Goal: Information Seeking & Learning: Learn about a topic

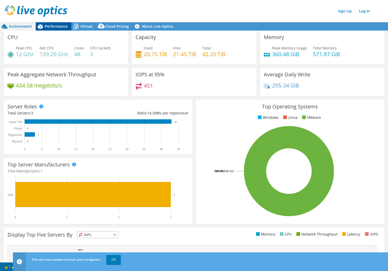
click at [55, 26] on span "Performance" at bounding box center [56, 26] width 23 height 5
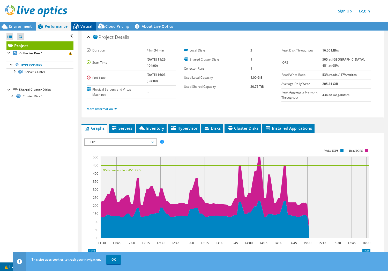
click at [83, 26] on span "Virtual" at bounding box center [87, 26] width 12 height 5
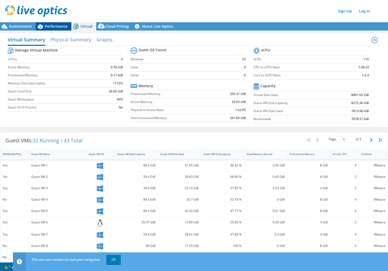
click at [56, 27] on span "Performance" at bounding box center [56, 26] width 23 height 5
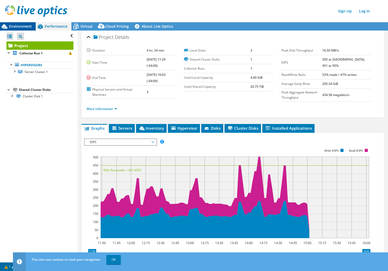
click at [17, 24] on span "Environment" at bounding box center [20, 26] width 23 height 5
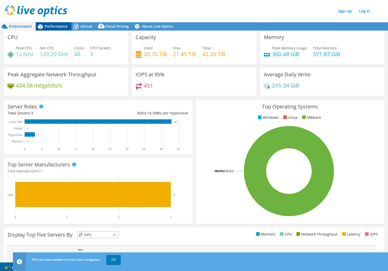
click at [48, 24] on span "Performance" at bounding box center [56, 26] width 23 height 5
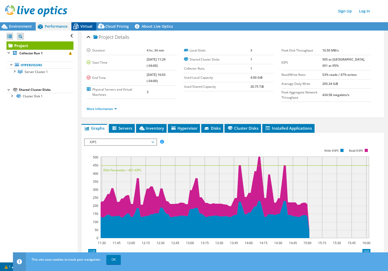
click at [83, 25] on span "Virtual" at bounding box center [87, 26] width 12 height 5
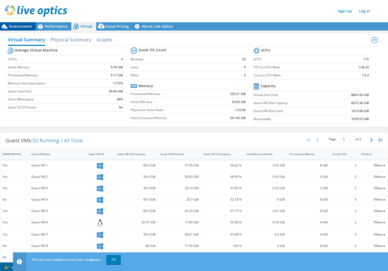
click at [23, 26] on span "Environment" at bounding box center [20, 26] width 23 height 5
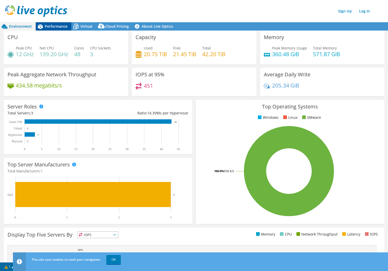
click at [55, 26] on span "Performance" at bounding box center [56, 26] width 23 height 5
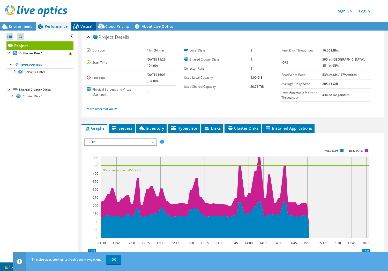
click at [85, 26] on span "Virtual" at bounding box center [87, 26] width 12 height 5
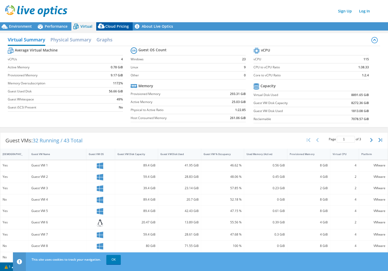
click at [109, 26] on span "Cloud Pricing" at bounding box center [117, 26] width 24 height 5
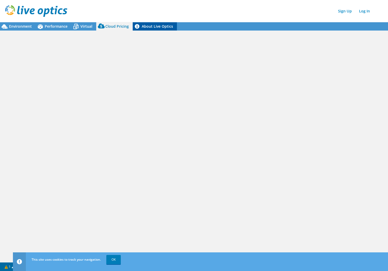
click at [153, 27] on link "About Live Optics" at bounding box center [155, 26] width 44 height 8
drag, startPoint x: 25, startPoint y: 26, endPoint x: 32, endPoint y: 27, distance: 7.1
click at [25, 26] on span "Environment" at bounding box center [20, 26] width 23 height 5
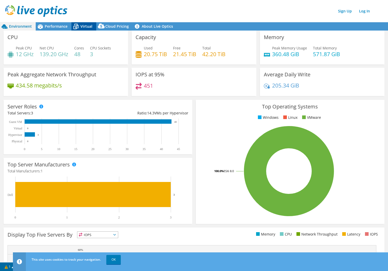
click at [85, 25] on span "Virtual" at bounding box center [87, 26] width 12 height 5
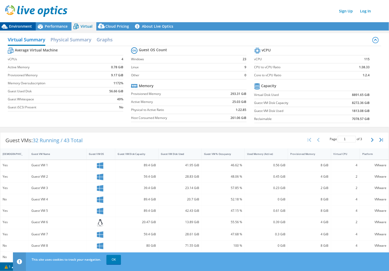
click at [18, 25] on span "Environment" at bounding box center [20, 26] width 23 height 5
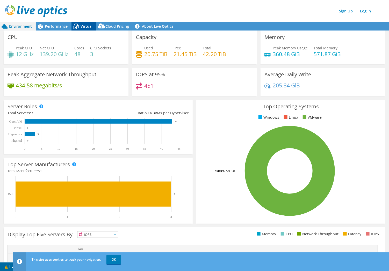
click at [79, 25] on icon at bounding box center [75, 26] width 9 height 9
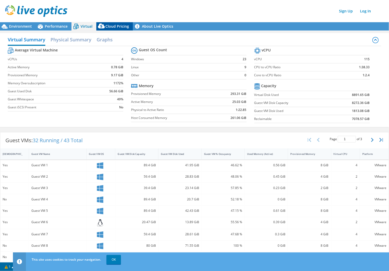
click at [119, 26] on span "Cloud Pricing" at bounding box center [117, 26] width 24 height 5
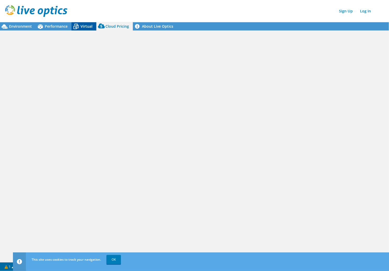
click at [84, 26] on span "Virtual" at bounding box center [87, 26] width 12 height 5
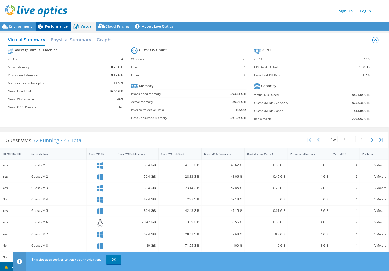
click at [60, 25] on span "Performance" at bounding box center [56, 26] width 23 height 5
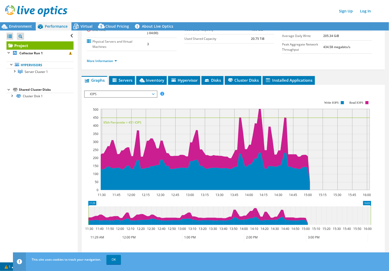
scroll to position [59, 0]
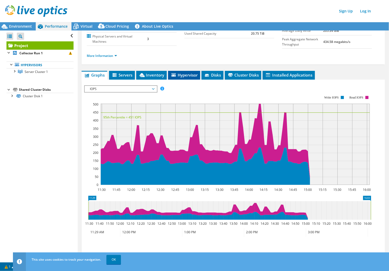
click at [180, 75] on span "Hypervisor" at bounding box center [184, 74] width 27 height 5
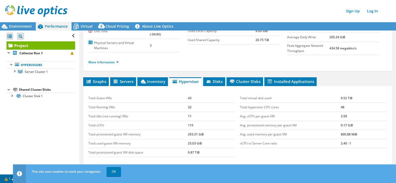
scroll to position [57, 0]
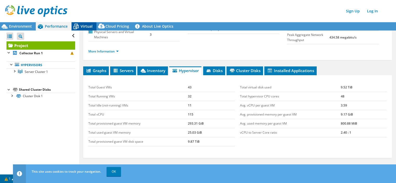
click at [85, 26] on span "Virtual" at bounding box center [87, 26] width 12 height 5
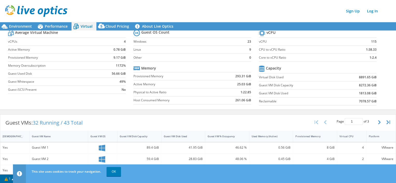
scroll to position [26, 0]
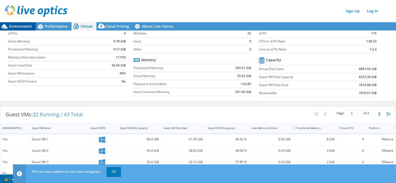
click at [23, 27] on span "Environment" at bounding box center [20, 26] width 23 height 5
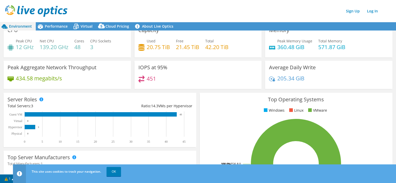
scroll to position [0, 0]
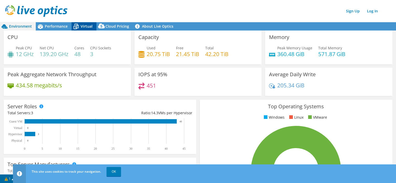
click at [81, 27] on span "Virtual" at bounding box center [87, 26] width 12 height 5
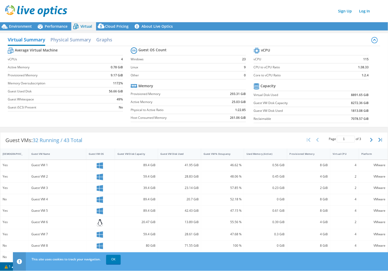
scroll to position [6, 0]
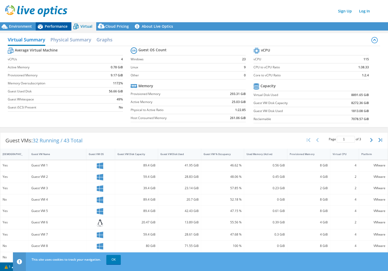
click at [51, 27] on span "Performance" at bounding box center [56, 26] width 23 height 5
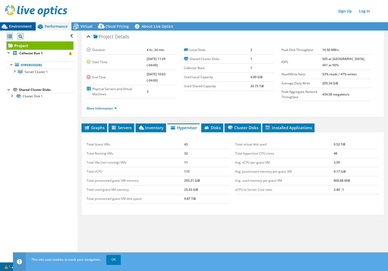
click at [30, 28] on span "Environment" at bounding box center [20, 26] width 23 height 5
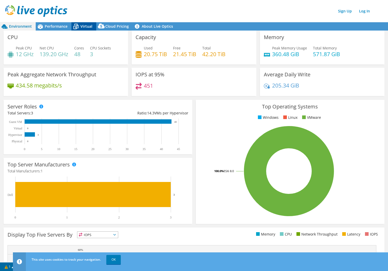
click at [88, 25] on span "Virtual" at bounding box center [87, 26] width 12 height 5
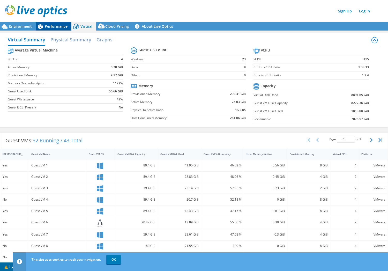
click at [57, 25] on span "Performance" at bounding box center [56, 26] width 23 height 5
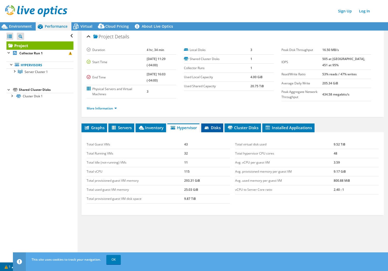
click at [215, 128] on span "Disks" at bounding box center [212, 127] width 17 height 5
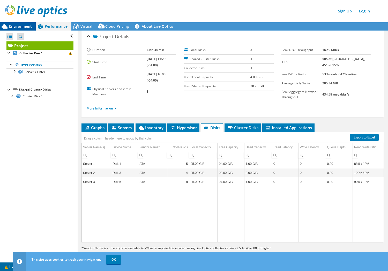
click at [18, 28] on span "Environment" at bounding box center [20, 26] width 23 height 5
